Goal: Information Seeking & Learning: Learn about a topic

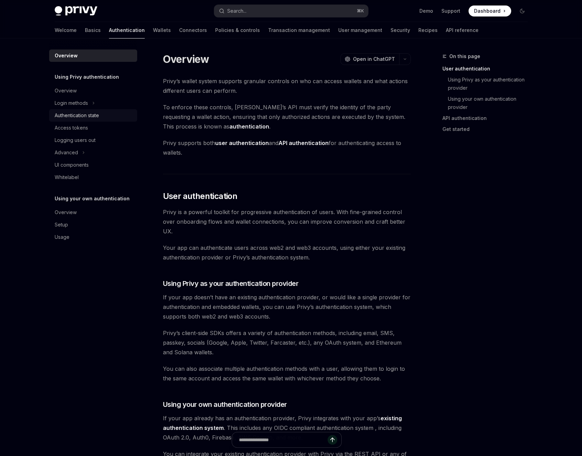
click at [93, 110] on link "Authentication state" at bounding box center [93, 115] width 88 height 12
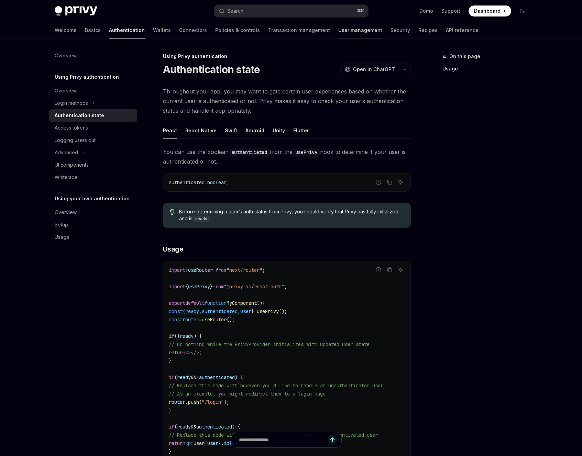
click at [338, 35] on link "User management" at bounding box center [360, 30] width 44 height 16
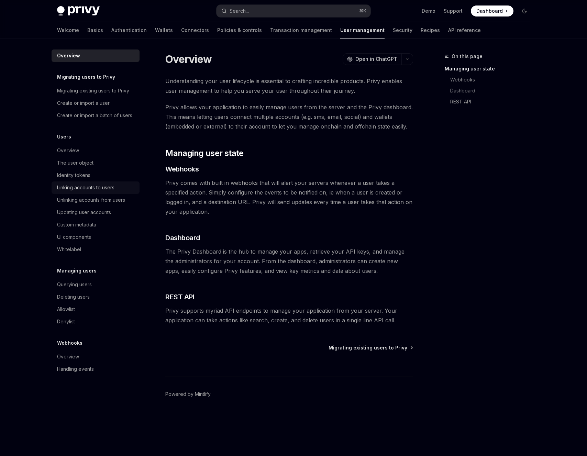
click at [116, 190] on div "Linking accounts to users" at bounding box center [96, 187] width 78 height 8
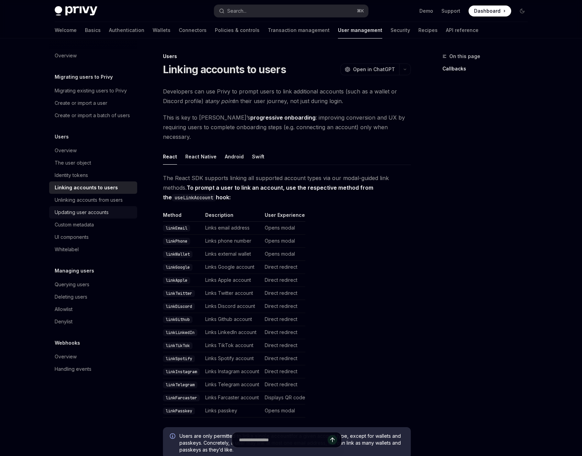
click at [111, 208] on link "Updating user accounts" at bounding box center [93, 212] width 88 height 12
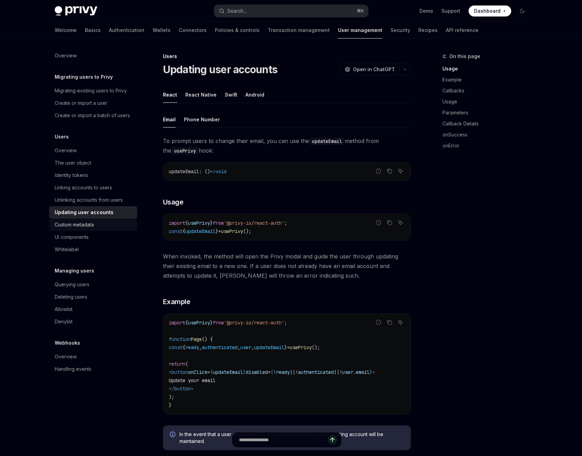
click at [92, 225] on div "Custom metadata" at bounding box center [74, 225] width 39 height 8
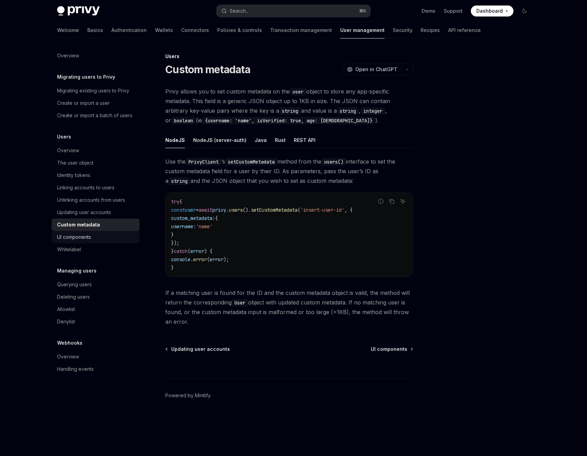
click at [76, 235] on div "UI components" at bounding box center [74, 237] width 34 height 8
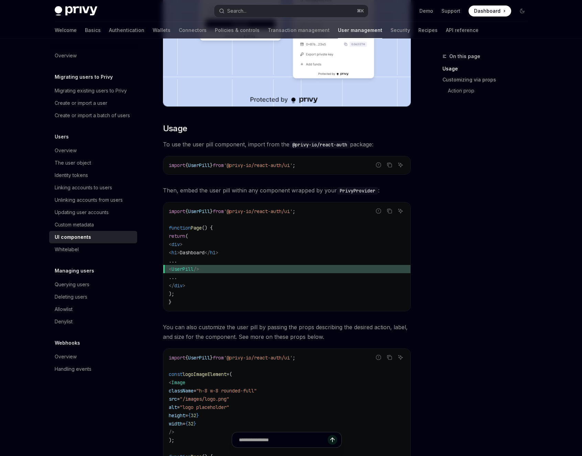
scroll to position [353, 0]
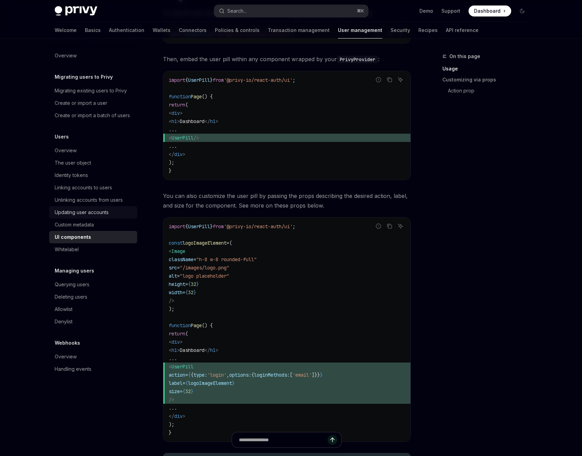
click at [103, 211] on div "Updating user accounts" at bounding box center [82, 212] width 54 height 8
type textarea "*"
